Goal: Information Seeking & Learning: Learn about a topic

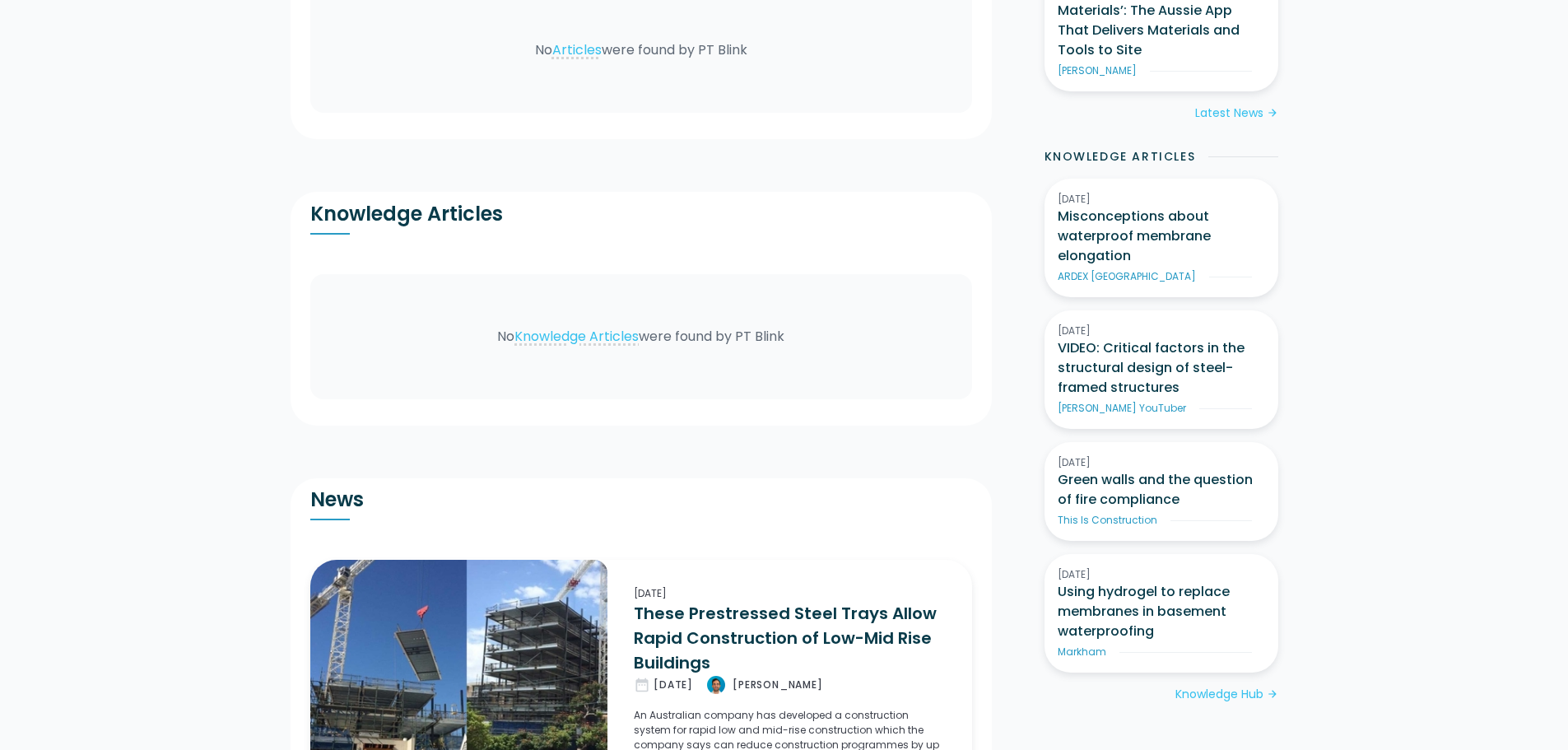
scroll to position [987, 0]
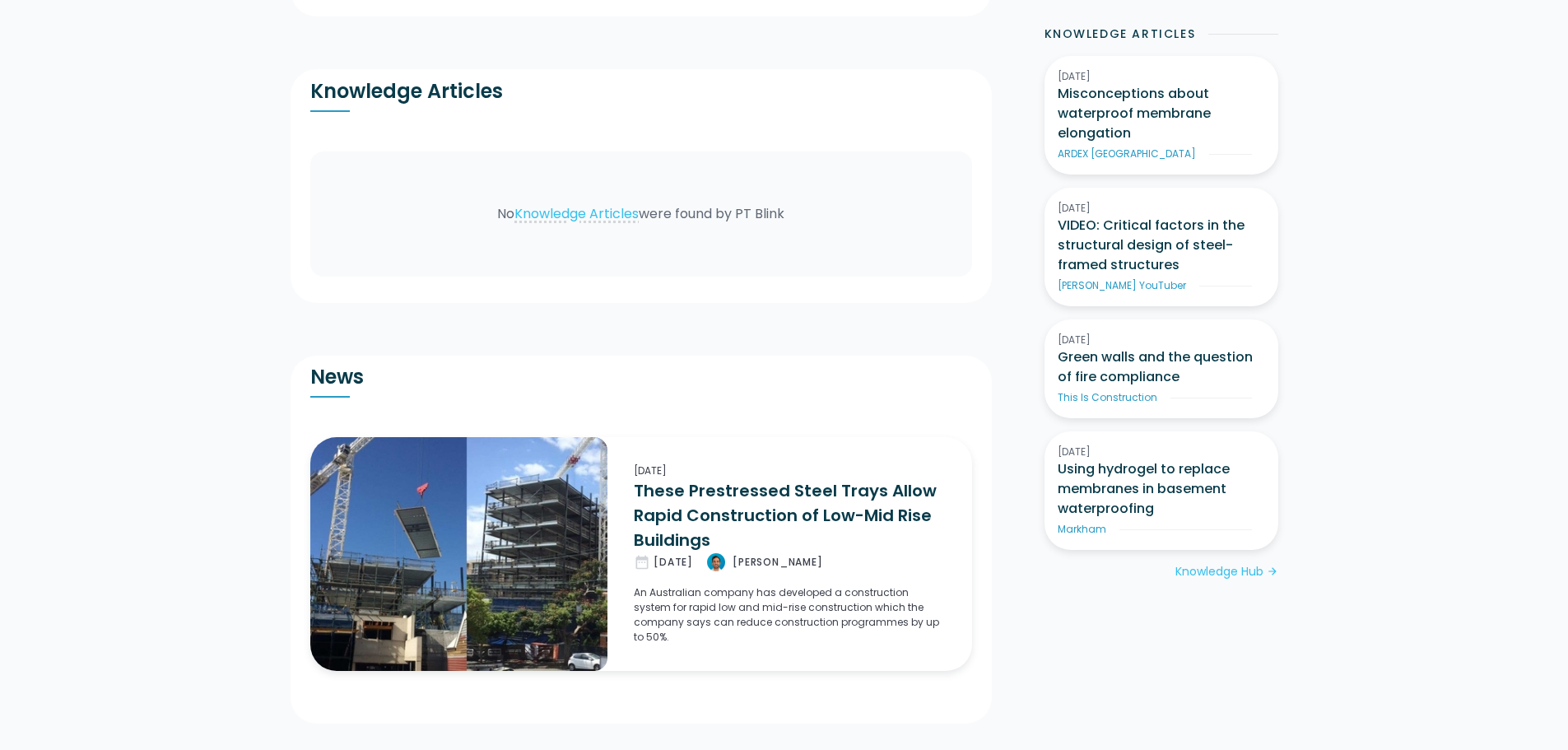
click at [406, 528] on img at bounding box center [459, 553] width 298 height 233
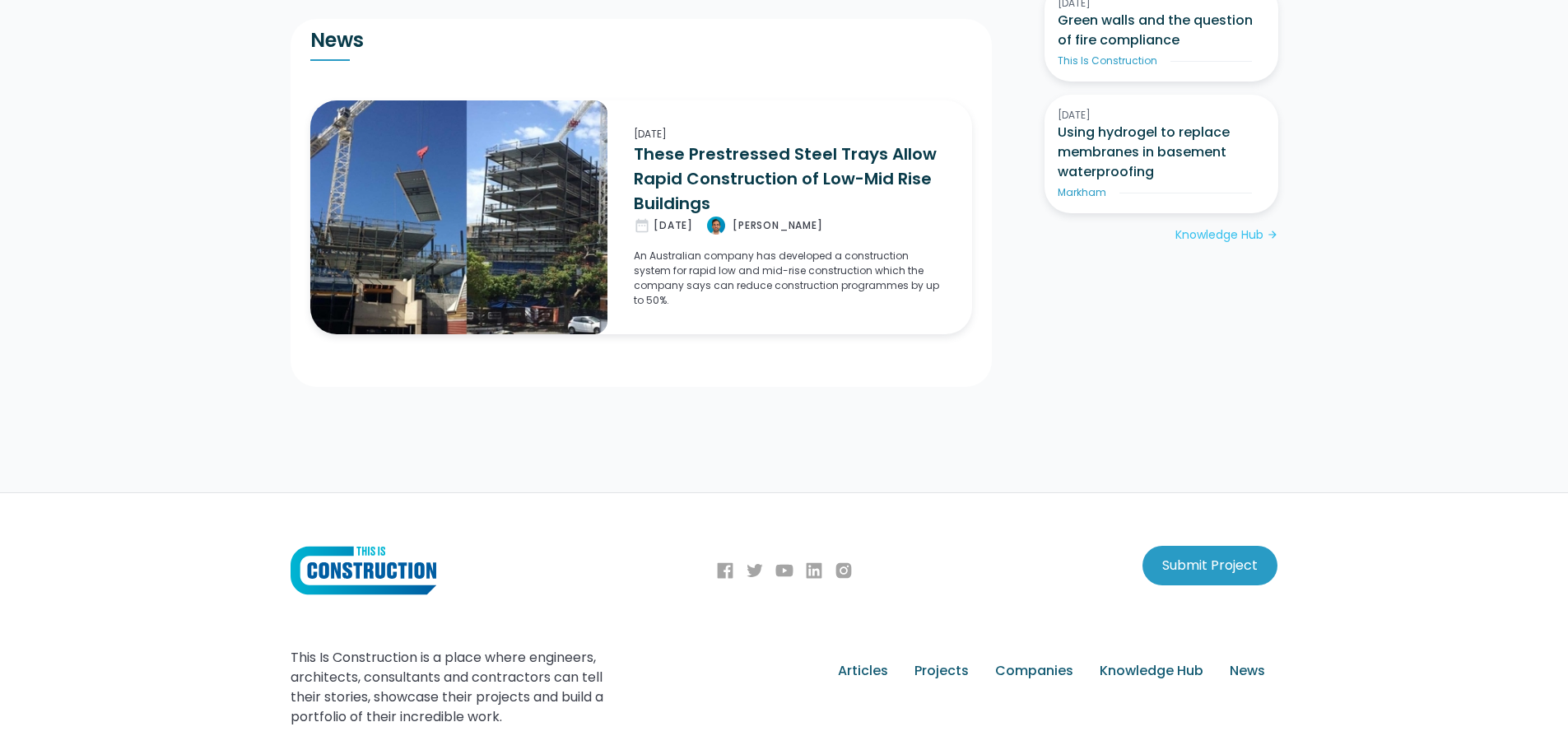
scroll to position [1498, 0]
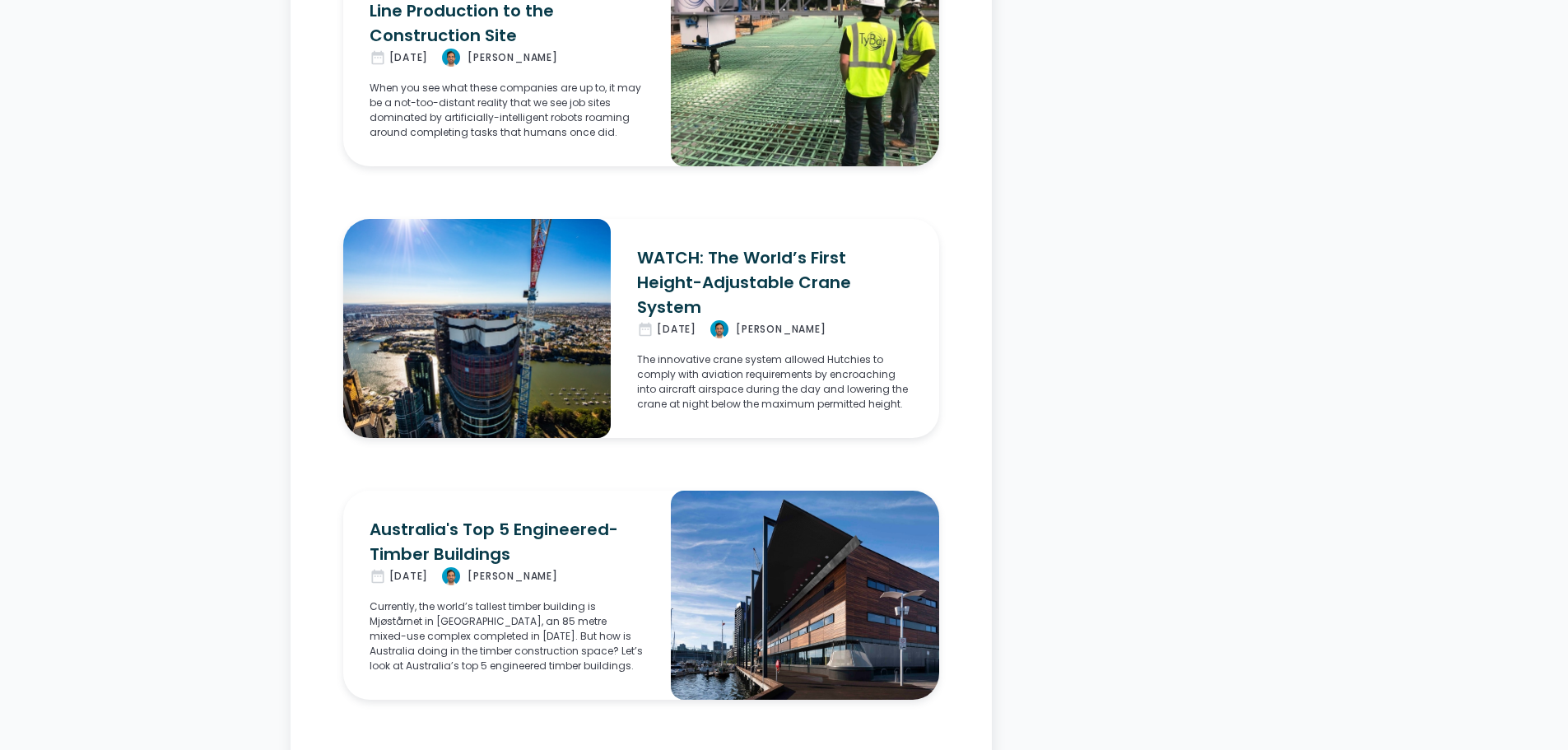
scroll to position [12424, 0]
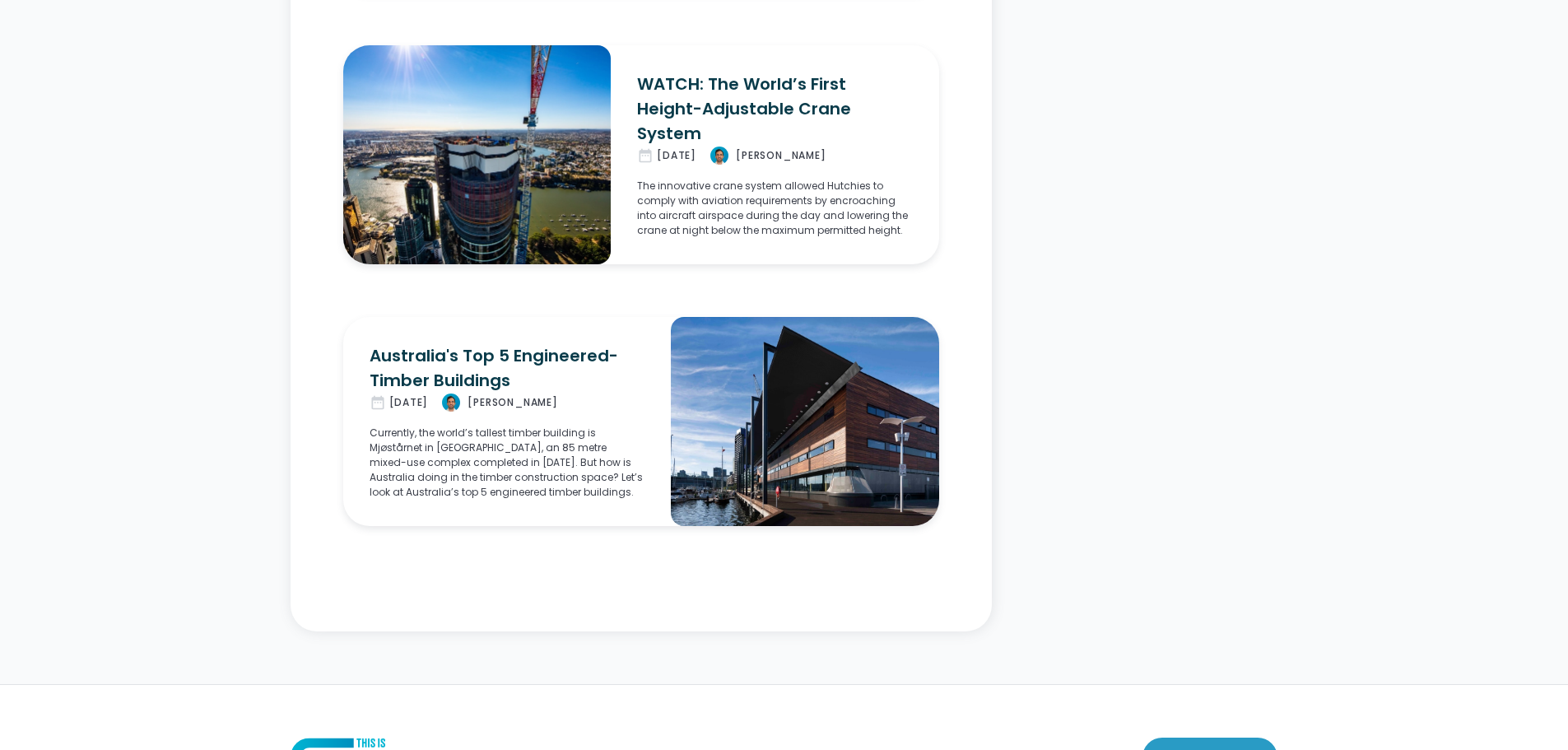
click at [709, 91] on h3 "WATCH: The World’s First Height-Adjustable Crane System" at bounding box center [774, 108] width 275 height 74
